Goal: Check status: Check status

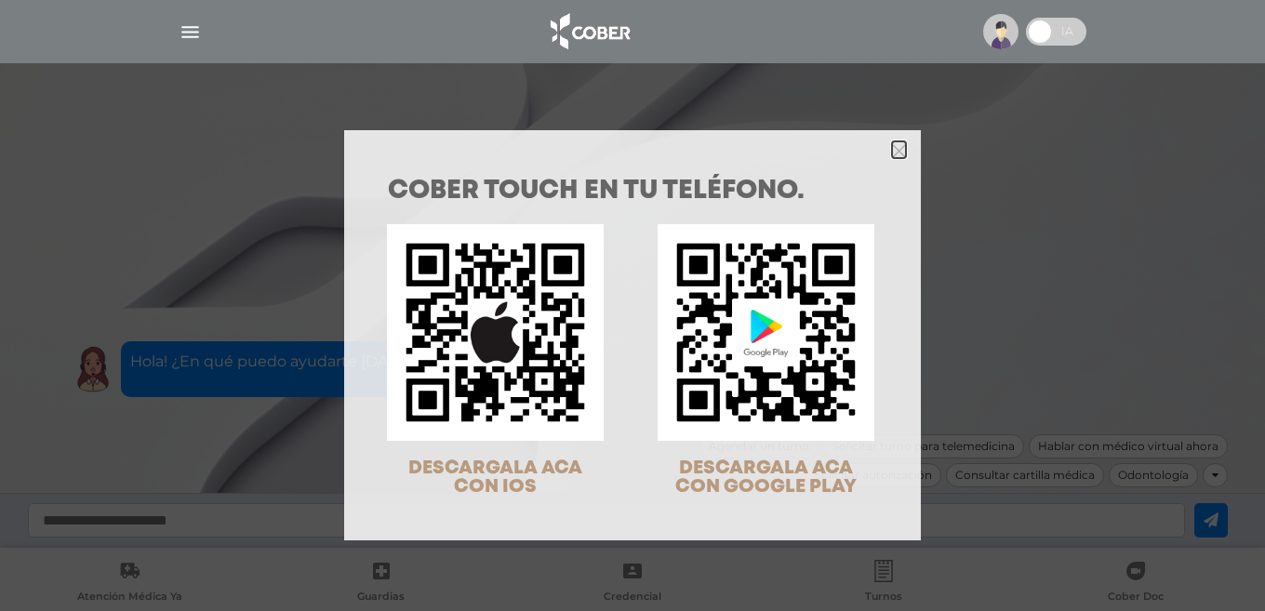
drag, startPoint x: 893, startPoint y: 152, endPoint x: 882, endPoint y: 153, distance: 11.3
click at [892, 152] on polygon "Close" at bounding box center [899, 151] width 14 height 14
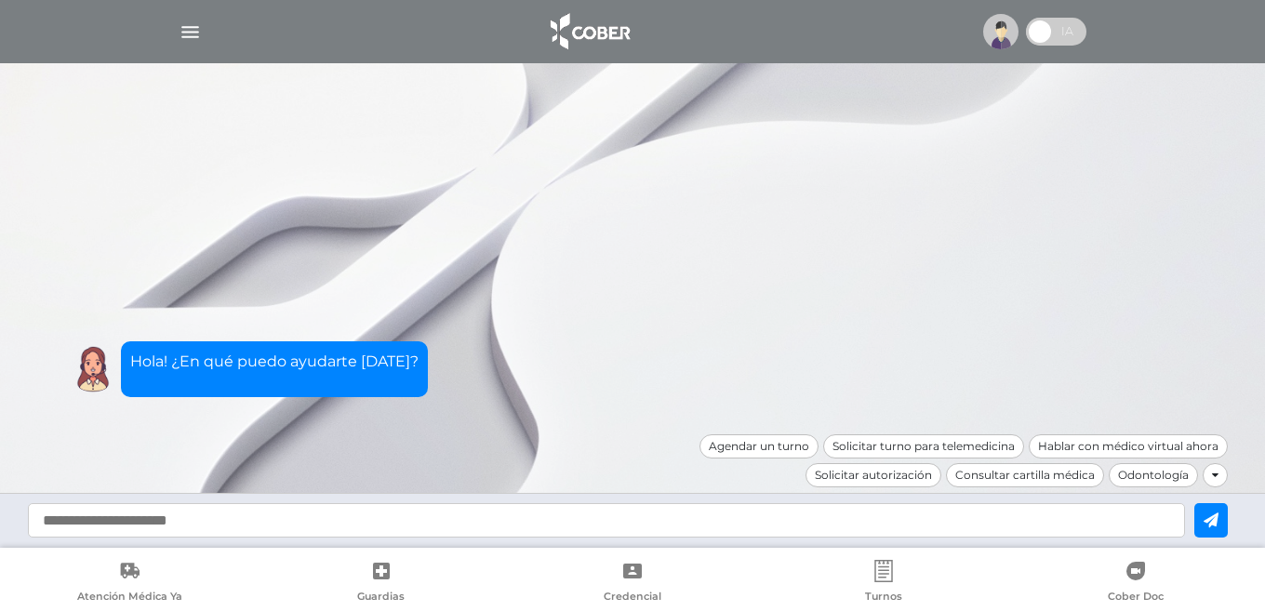
click at [193, 33] on img "button" at bounding box center [190, 31] width 23 height 23
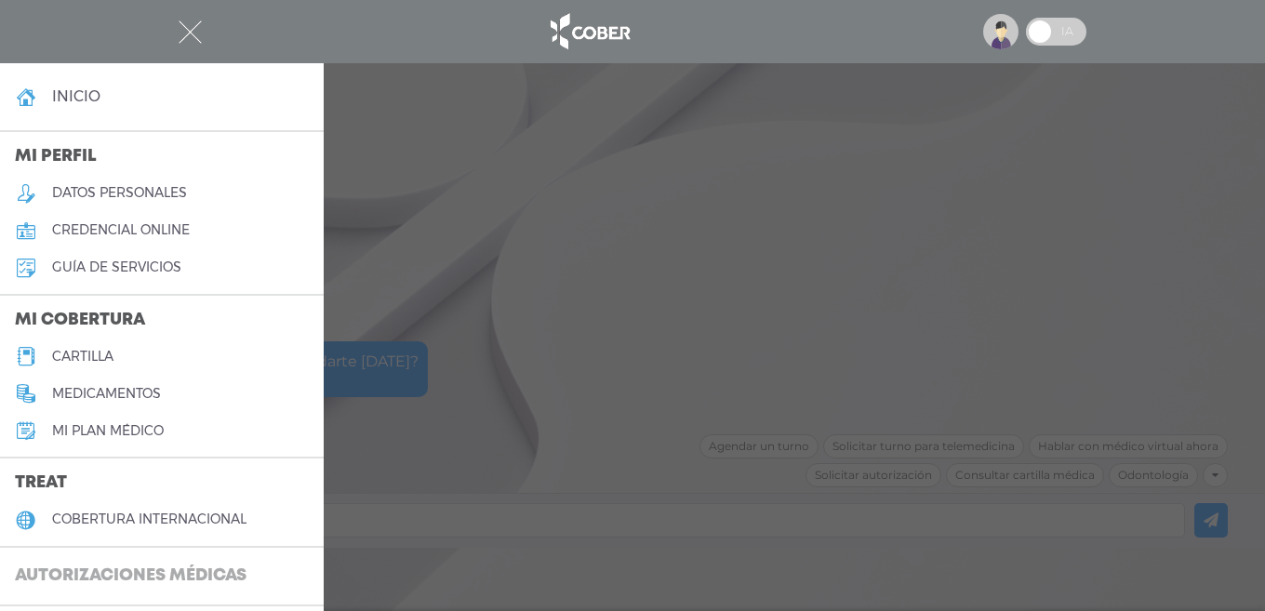
click at [130, 574] on h3 "Autorizaciones médicas" at bounding box center [130, 576] width 261 height 35
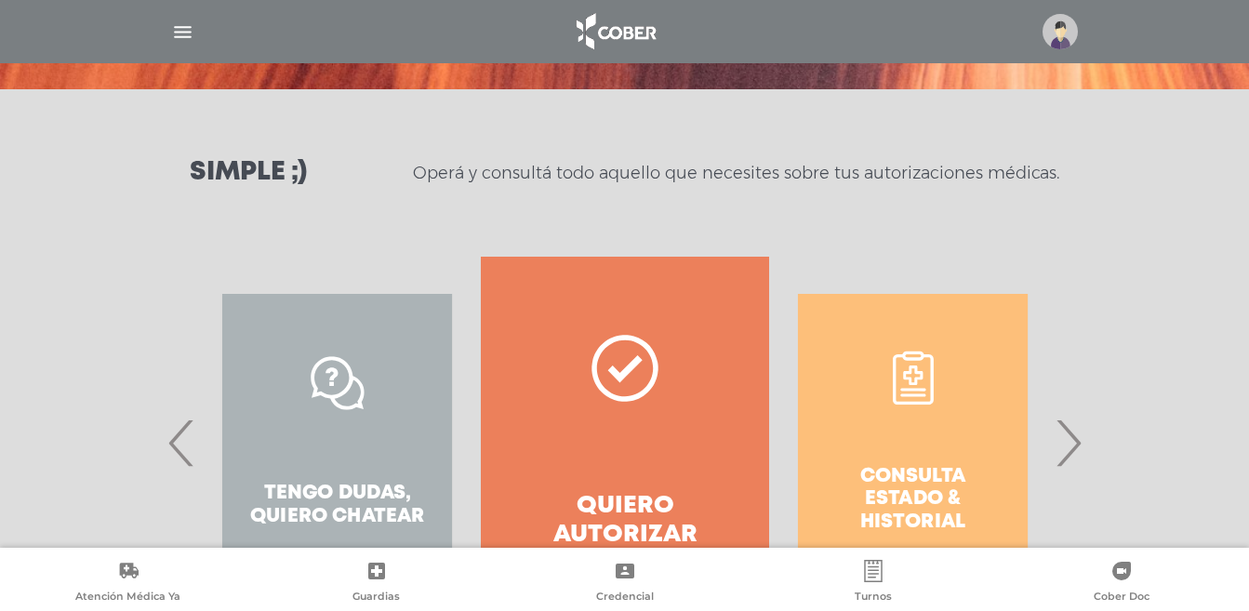
scroll to position [279, 0]
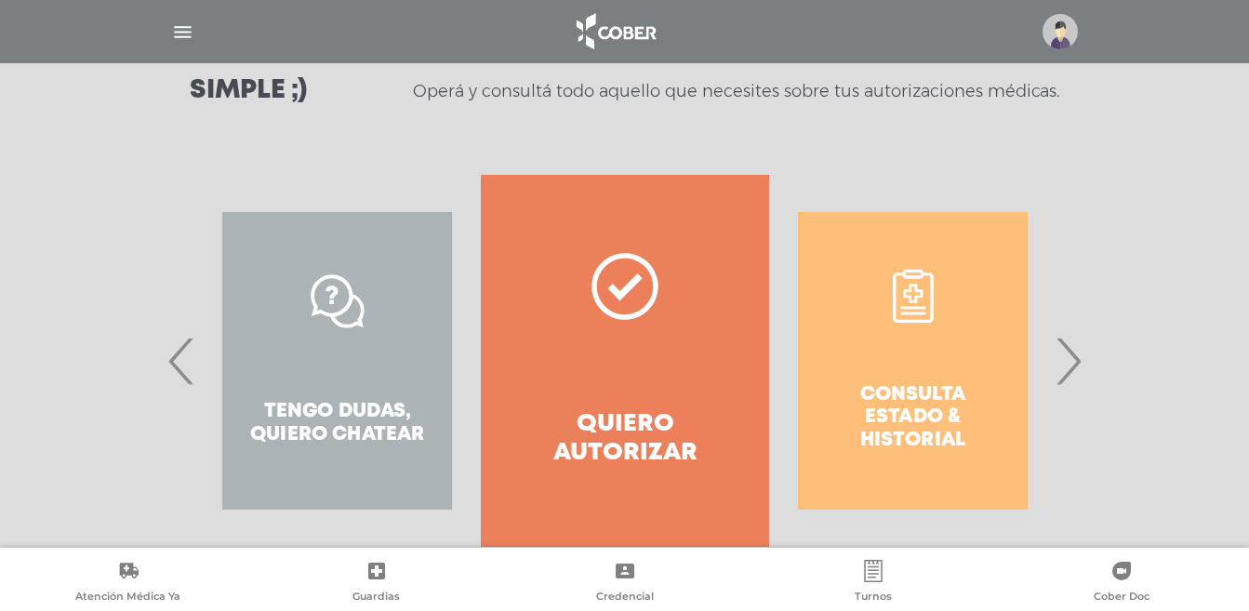
click at [1083, 369] on span "›" at bounding box center [1068, 361] width 36 height 100
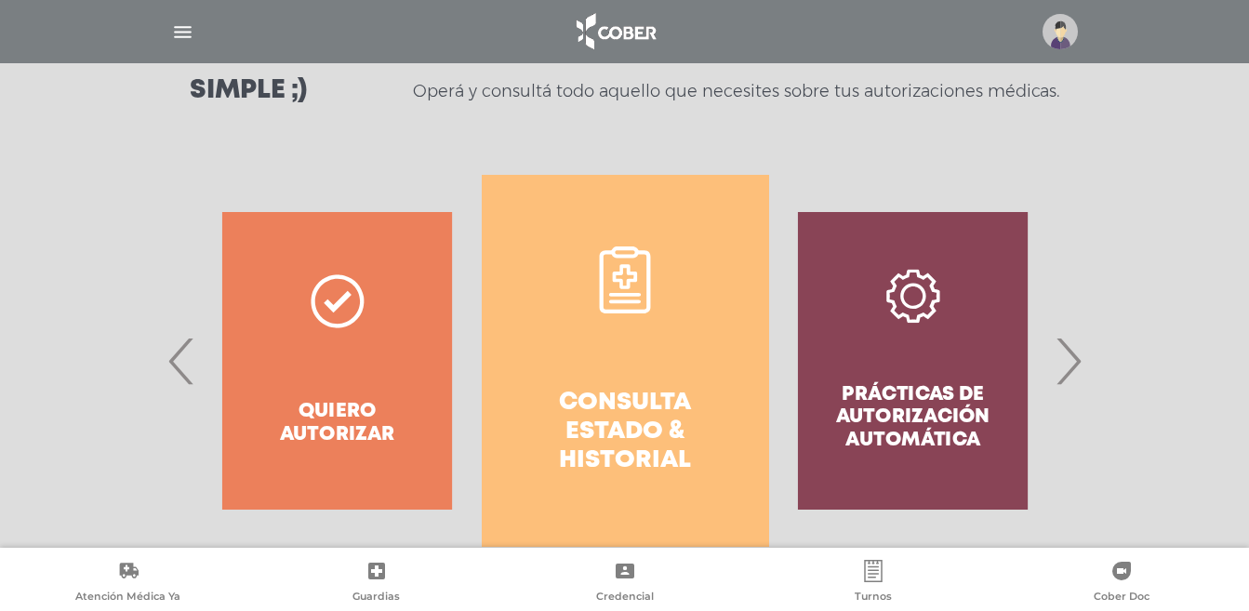
click at [627, 341] on link "Consulta estado & historial" at bounding box center [625, 361] width 287 height 372
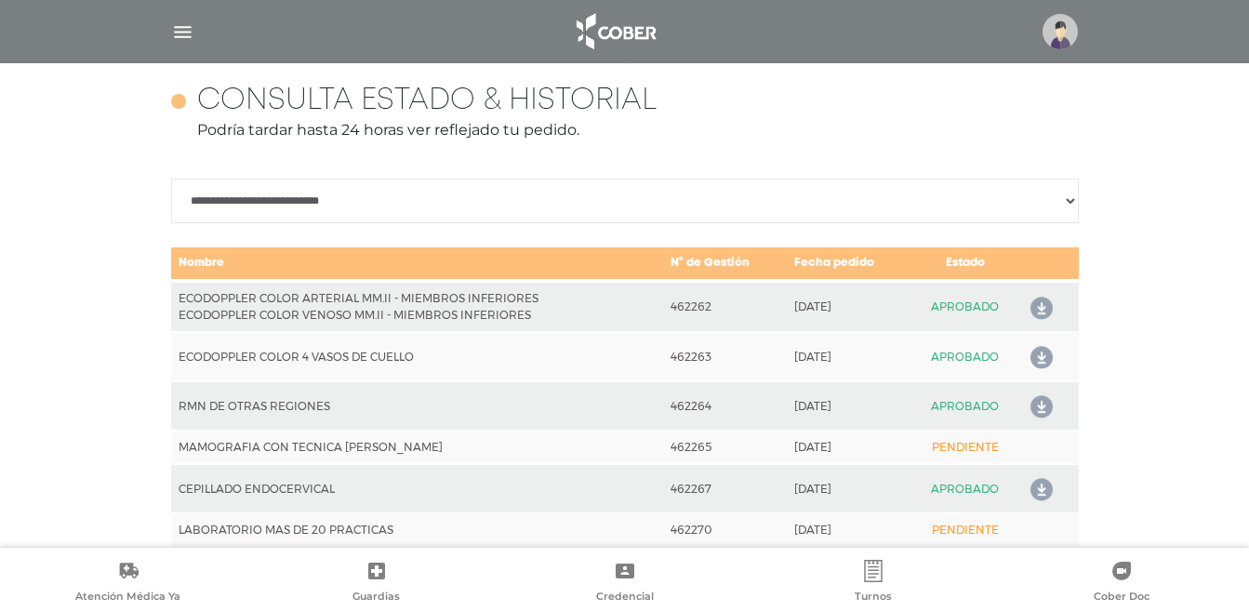
scroll to position [826, 0]
